Goal: Communication & Community: Answer question/provide support

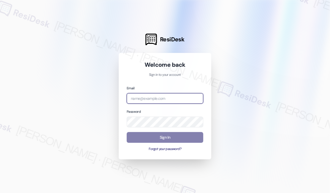
click at [169, 99] on input "email" at bounding box center [165, 98] width 77 height 11
type input "[EMAIL_ADDRESS][PERSON_NAME][DOMAIN_NAME]"
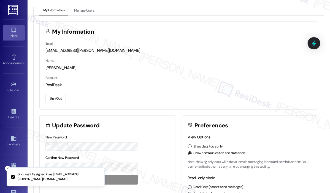
click at [14, 34] on div "Inbox" at bounding box center [14, 36] width 28 height 6
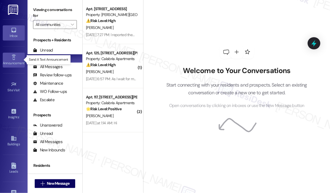
click at [15, 59] on icon at bounding box center [14, 57] width 6 height 6
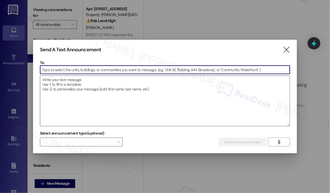
click at [67, 82] on textarea at bounding box center [165, 101] width 250 height 50
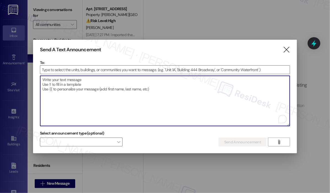
paste textarea "Hi {{first_name}}, Please be advised that scheduled plumbing work will take pla…"
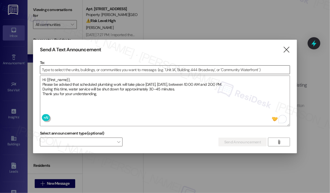
click at [209, 70] on input at bounding box center [165, 70] width 250 height 8
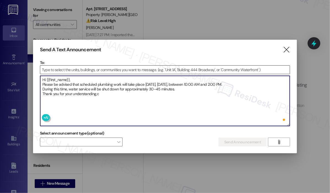
type textarea "Hi {{first_name}}, Please be advised that scheduled plumbing work will take pla…"
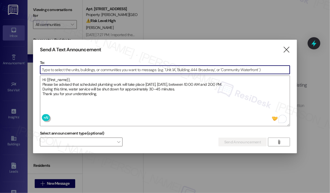
click at [127, 69] on input at bounding box center [165, 70] width 250 height 8
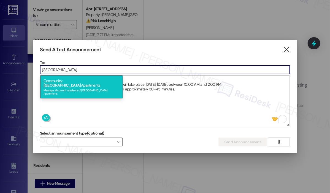
type input "[GEOGRAPHIC_DATA]"
click at [104, 87] on div "Message all current residents of [GEOGRAPHIC_DATA] Apartments" at bounding box center [82, 91] width 76 height 8
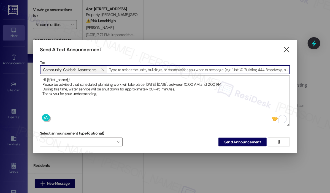
click at [145, 100] on textarea "Hi {{first_name}}, Please be advised that scheduled plumbing work will take pla…" at bounding box center [165, 101] width 250 height 50
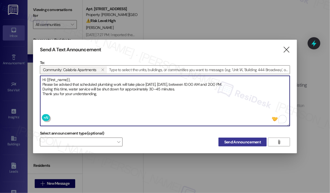
click at [246, 143] on span "Send Announcement" at bounding box center [242, 142] width 37 height 6
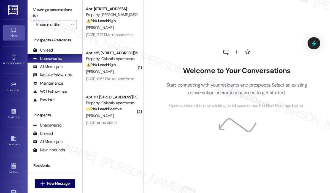
click at [260, 35] on div "Welcome to Your Conversations Start connecting with your residents and prospect…" at bounding box center [236, 77] width 165 height 154
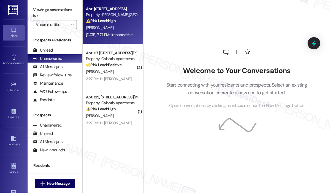
click at [125, 36] on div "[DATE] 7:27 PM: I reported them to you [DATE] 7:27 PM: I reported them to you" at bounding box center [116, 34] width 60 height 5
click at [127, 38] on div "Apt. [STREET_ADDRESS] Property: [PERSON_NAME] Pointe Apartments ⚠️ Risk Level: …" at bounding box center [113, 22] width 61 height 44
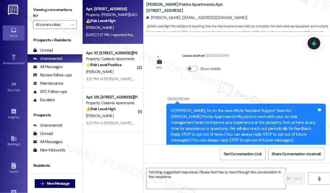
scroll to position [4066, 0]
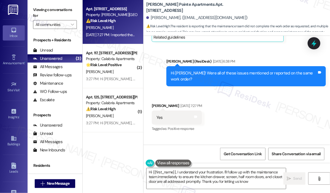
type textarea "Hi {{first_name}}, I understand your frustration. I'll follow up with the maint…"
